Goal: Transaction & Acquisition: Purchase product/service

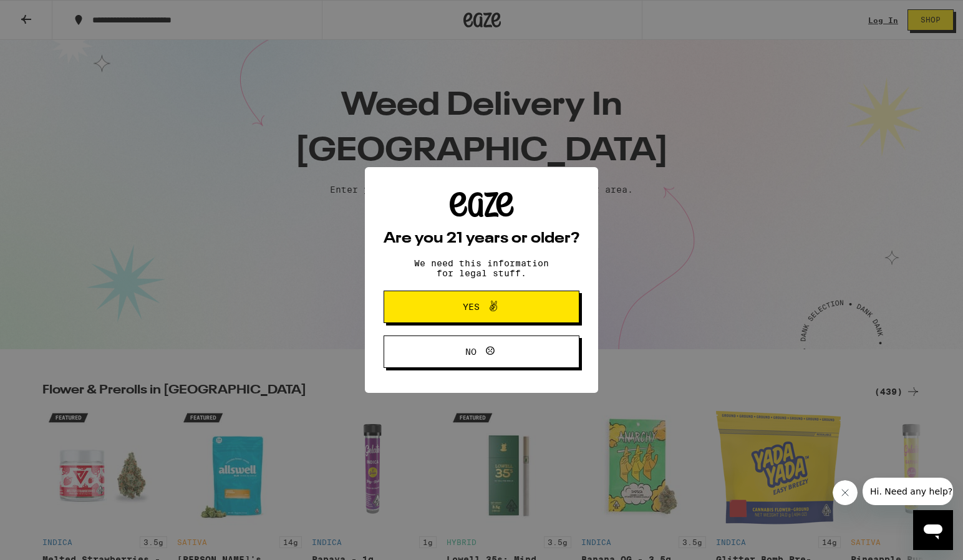
click at [480, 220] on div "Are you 21 years or older? We need this information for legal stuff. Yes No" at bounding box center [481, 280] width 196 height 176
click at [489, 312] on icon at bounding box center [493, 306] width 15 height 15
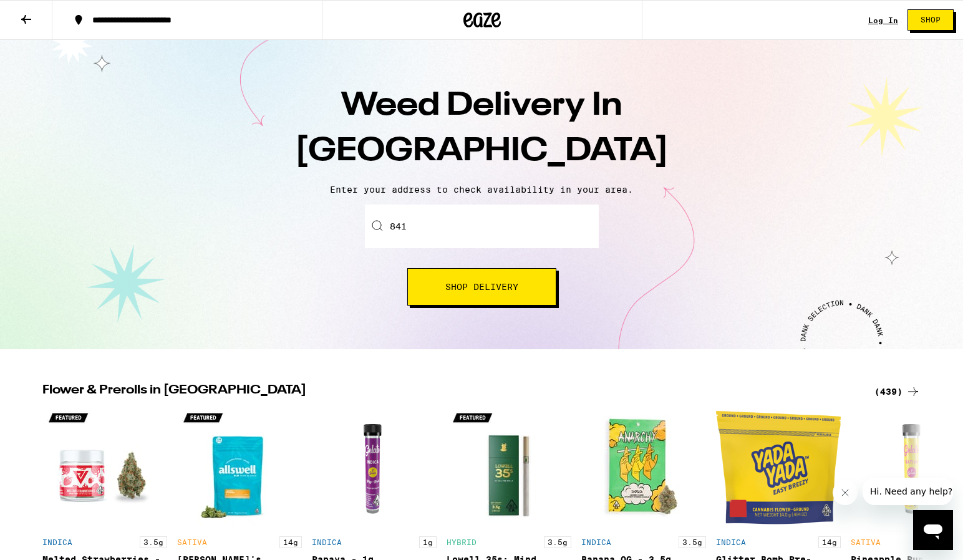
click at [498, 227] on input "841" at bounding box center [482, 226] width 234 height 44
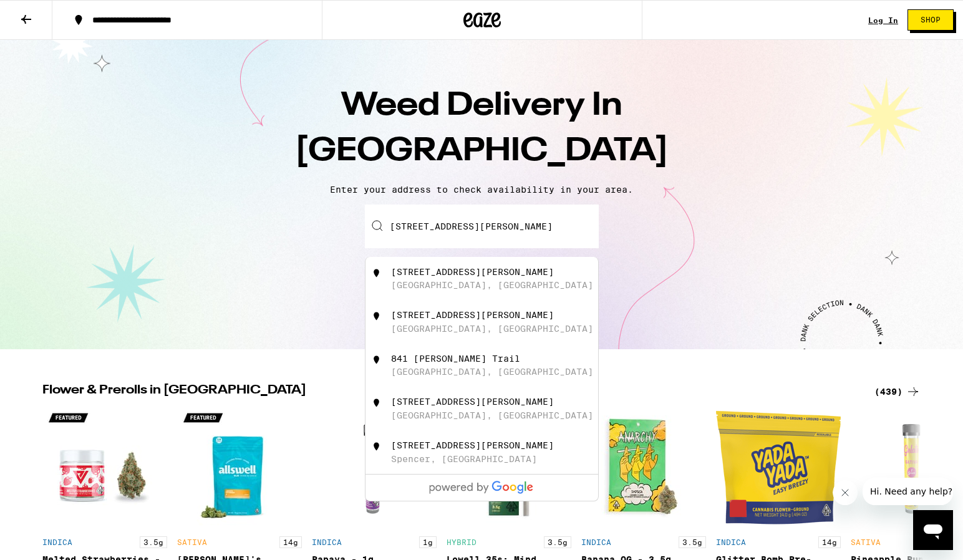
click at [516, 269] on div "[STREET_ADDRESS][PERSON_NAME]" at bounding box center [502, 279] width 223 height 24
type input "[STREET_ADDRESS][PERSON_NAME]"
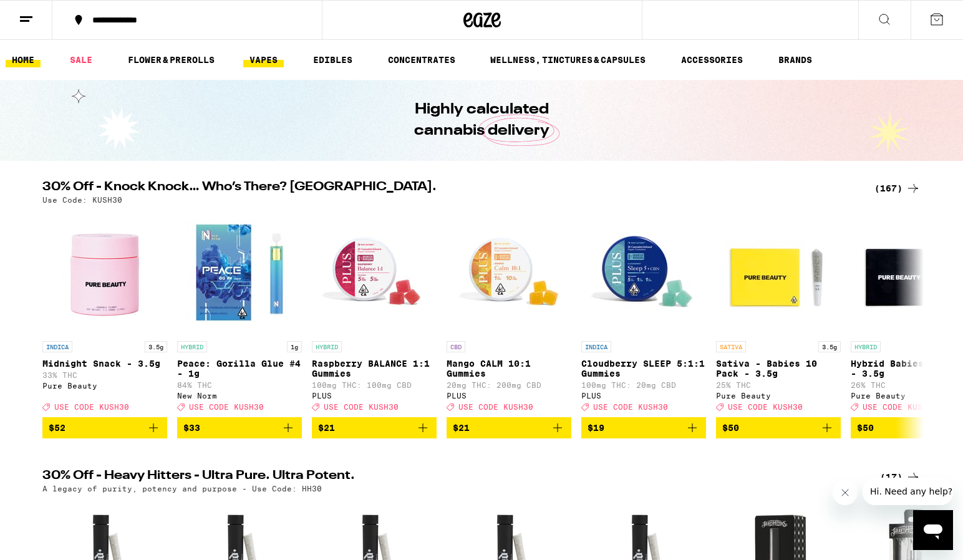
click at [255, 57] on link "VAPES" at bounding box center [263, 59] width 41 height 15
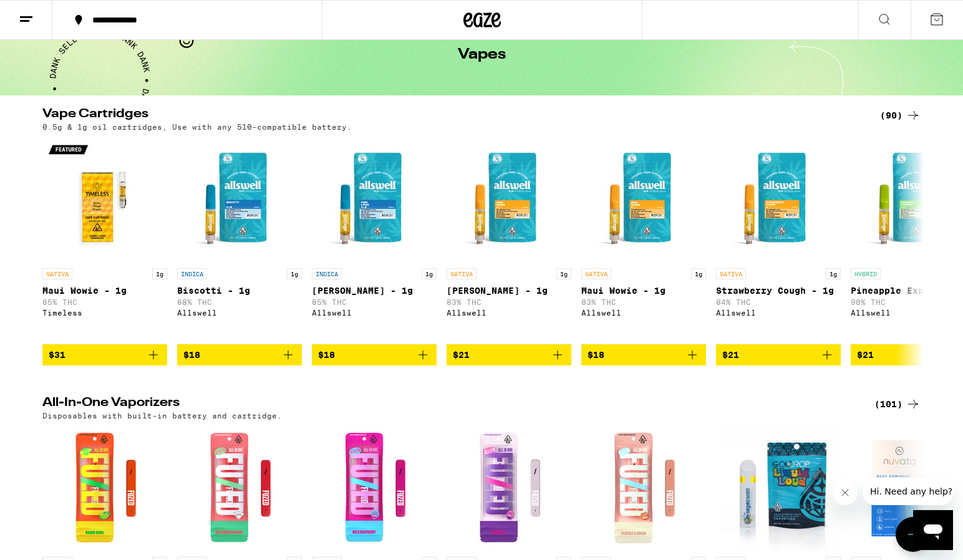
scroll to position [43, 0]
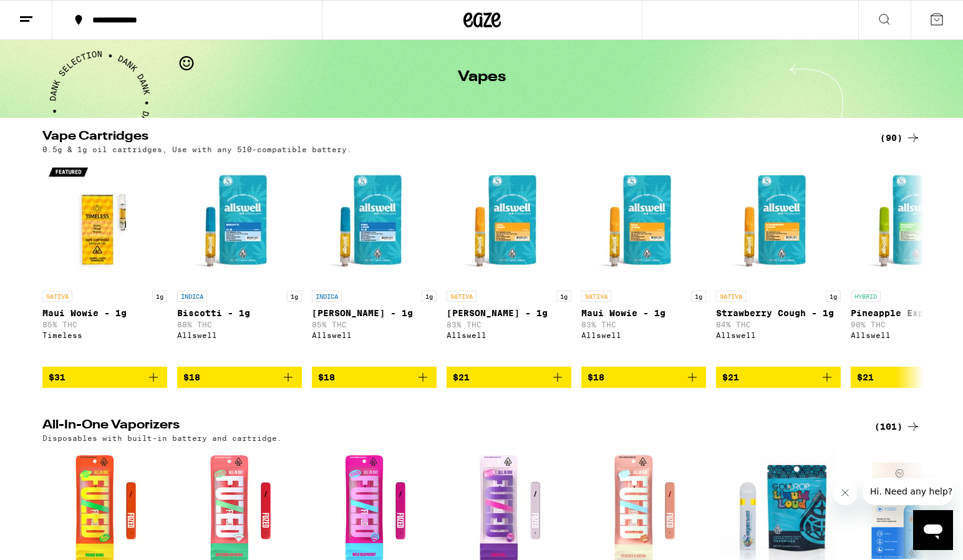
click at [911, 137] on icon at bounding box center [912, 137] width 15 height 15
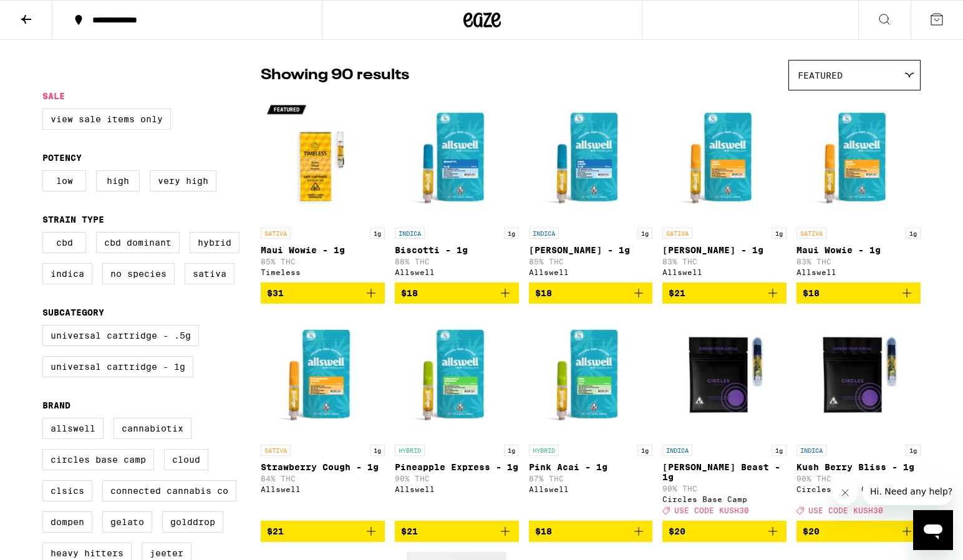
scroll to position [92, 0]
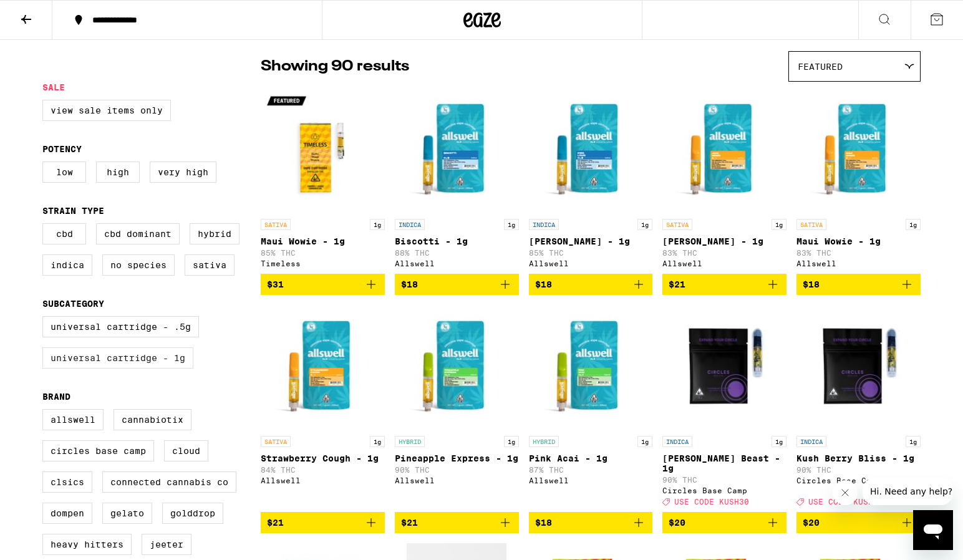
click at [89, 368] on label "Universal Cartridge - 1g" at bounding box center [117, 357] width 151 height 21
click at [46, 319] on input "Universal Cartridge - 1g" at bounding box center [45, 318] width 1 height 1
checkbox input "true"
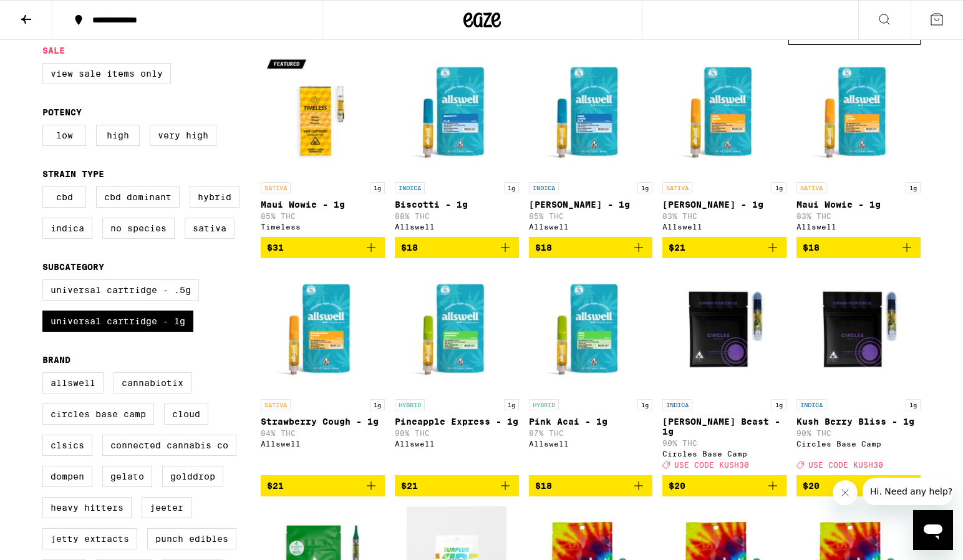
scroll to position [117, 0]
